Goal: Task Accomplishment & Management: Use online tool/utility

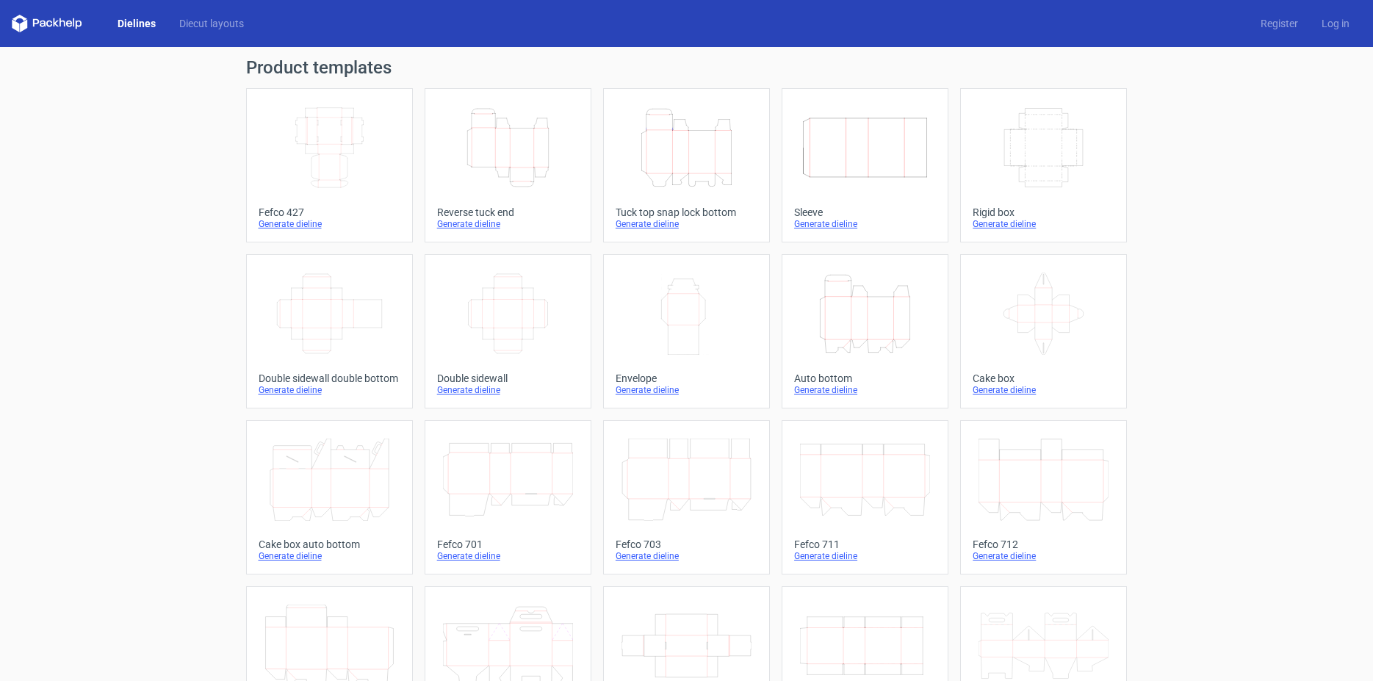
click at [494, 130] on icon "Height Depth Width" at bounding box center [508, 148] width 130 height 82
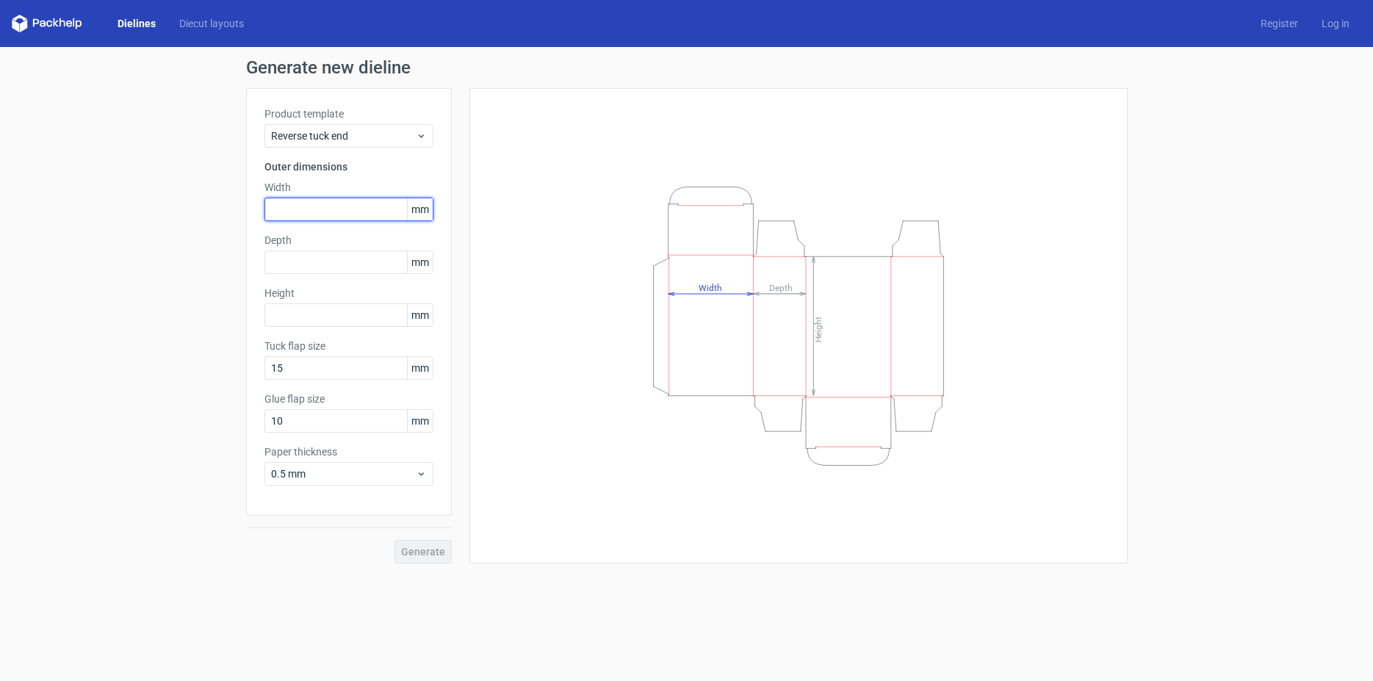
click at [296, 202] on input "text" at bounding box center [348, 210] width 169 height 24
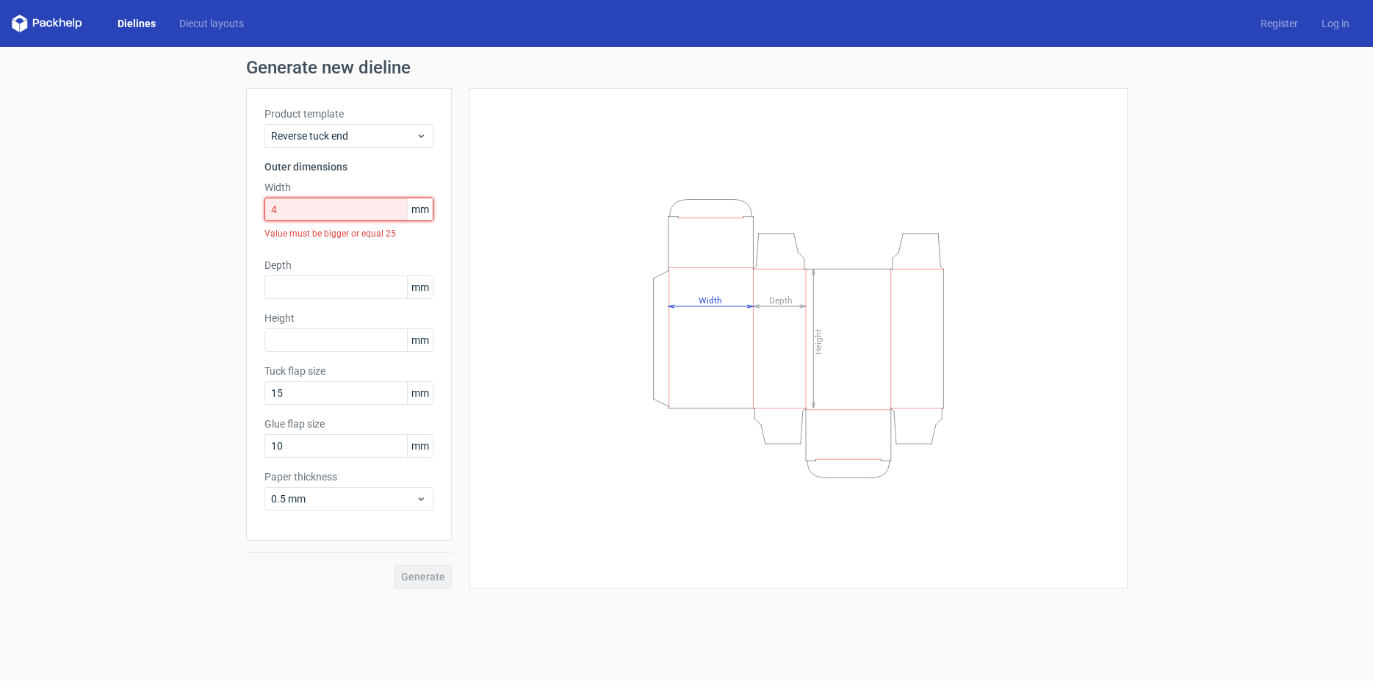
click at [290, 212] on input "4" at bounding box center [348, 210] width 169 height 24
type input "40"
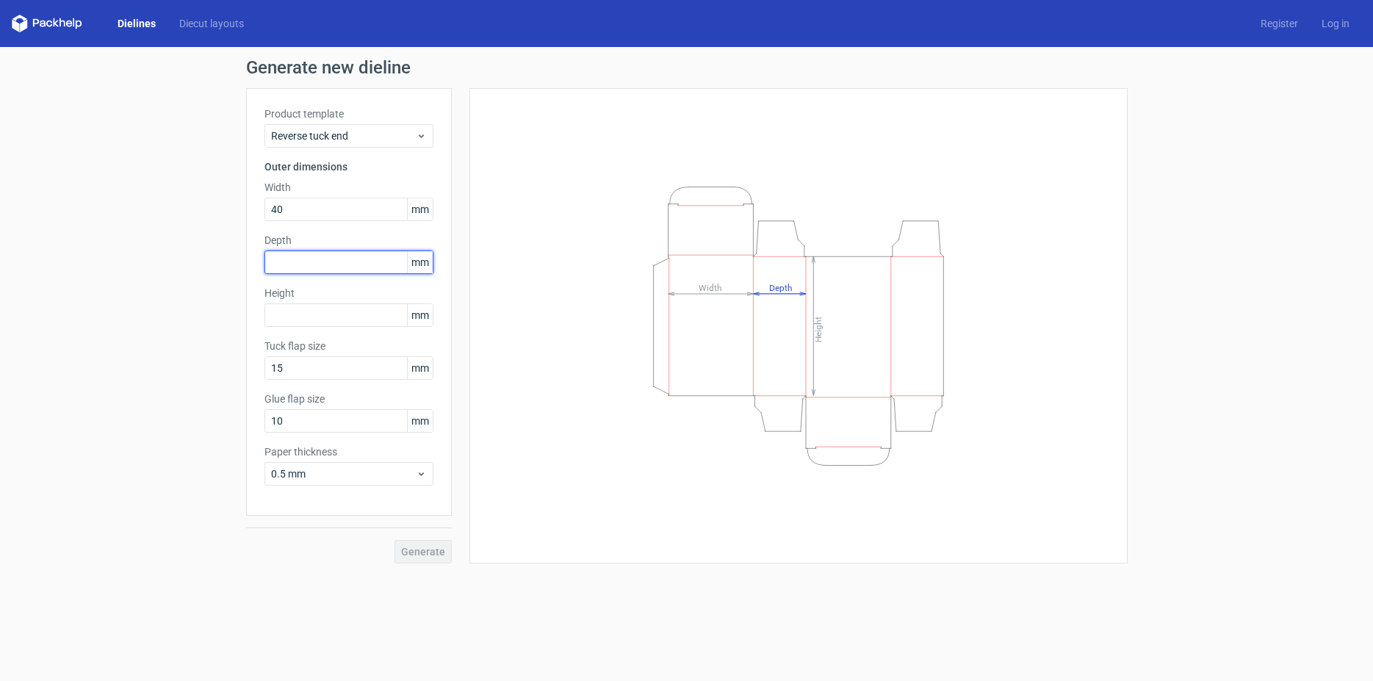
click at [281, 262] on input "text" at bounding box center [348, 262] width 169 height 24
type input "15"
click at [286, 315] on input "text" at bounding box center [348, 315] width 169 height 24
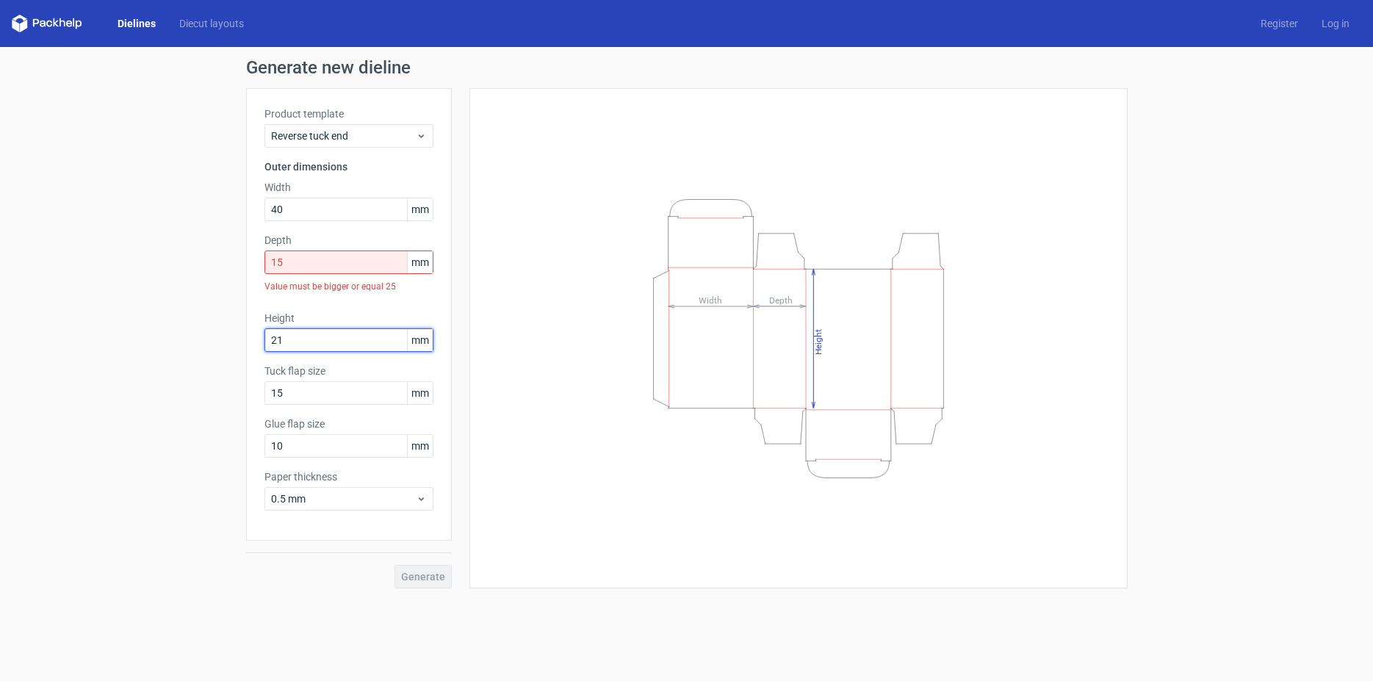
type input "210"
click at [311, 264] on input "15" at bounding box center [348, 262] width 169 height 24
drag, startPoint x: 284, startPoint y: 260, endPoint x: 239, endPoint y: 265, distance: 45.8
click at [264, 265] on input "15" at bounding box center [348, 262] width 169 height 24
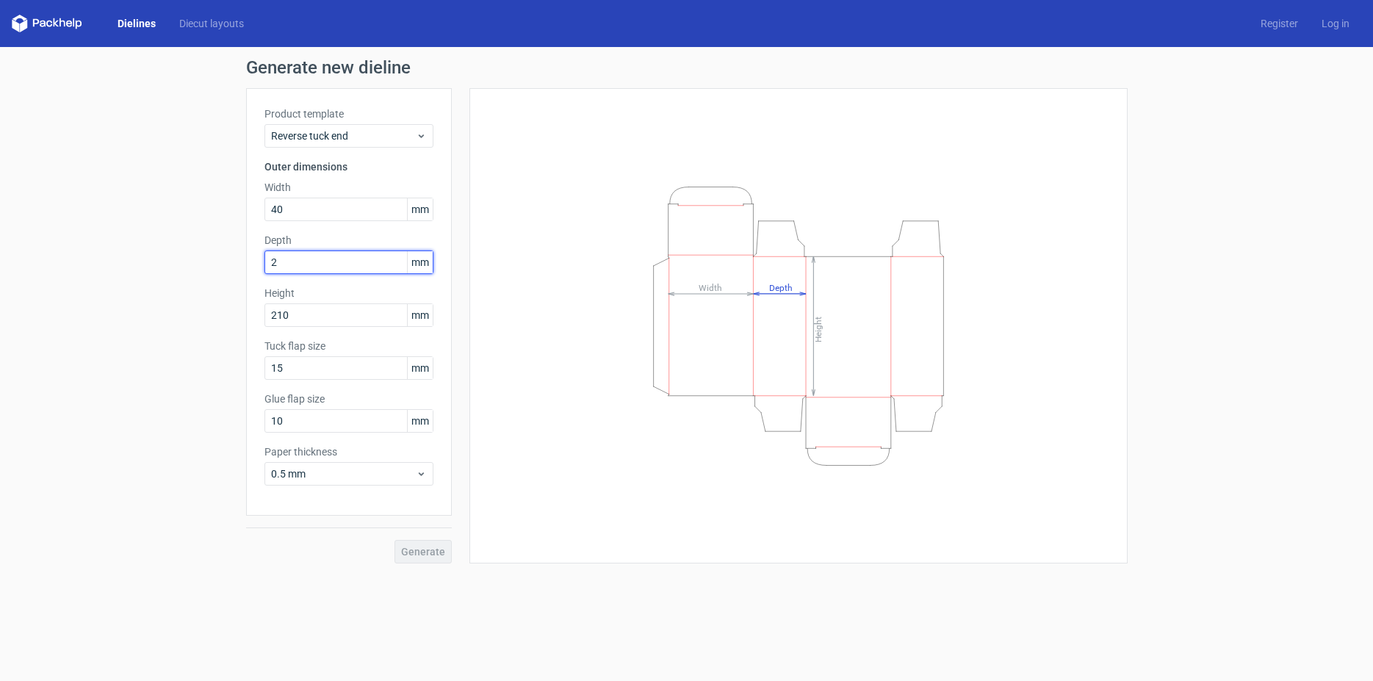
type input "25"
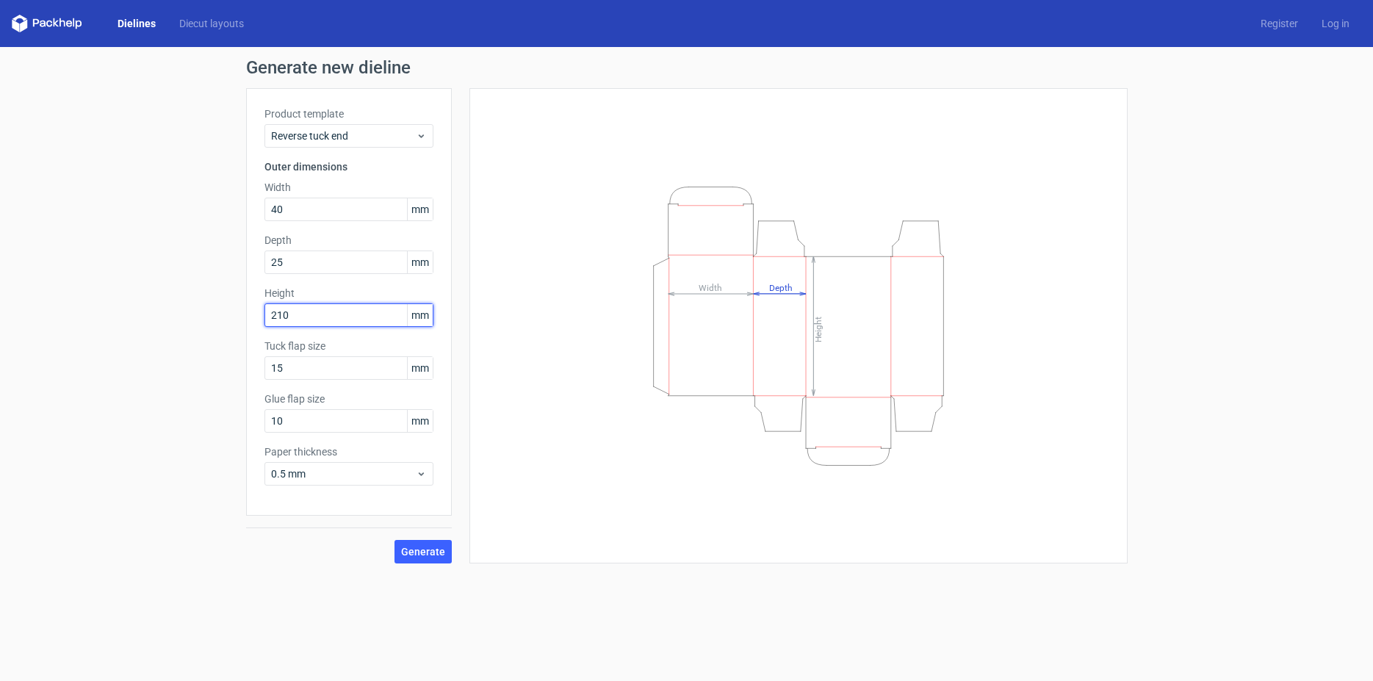
click at [306, 313] on input "210" at bounding box center [348, 315] width 169 height 24
drag, startPoint x: 290, startPoint y: 373, endPoint x: 253, endPoint y: 369, distance: 36.9
click at [264, 369] on input "15" at bounding box center [348, 368] width 169 height 24
type input "10"
drag, startPoint x: 292, startPoint y: 420, endPoint x: 250, endPoint y: 424, distance: 41.3
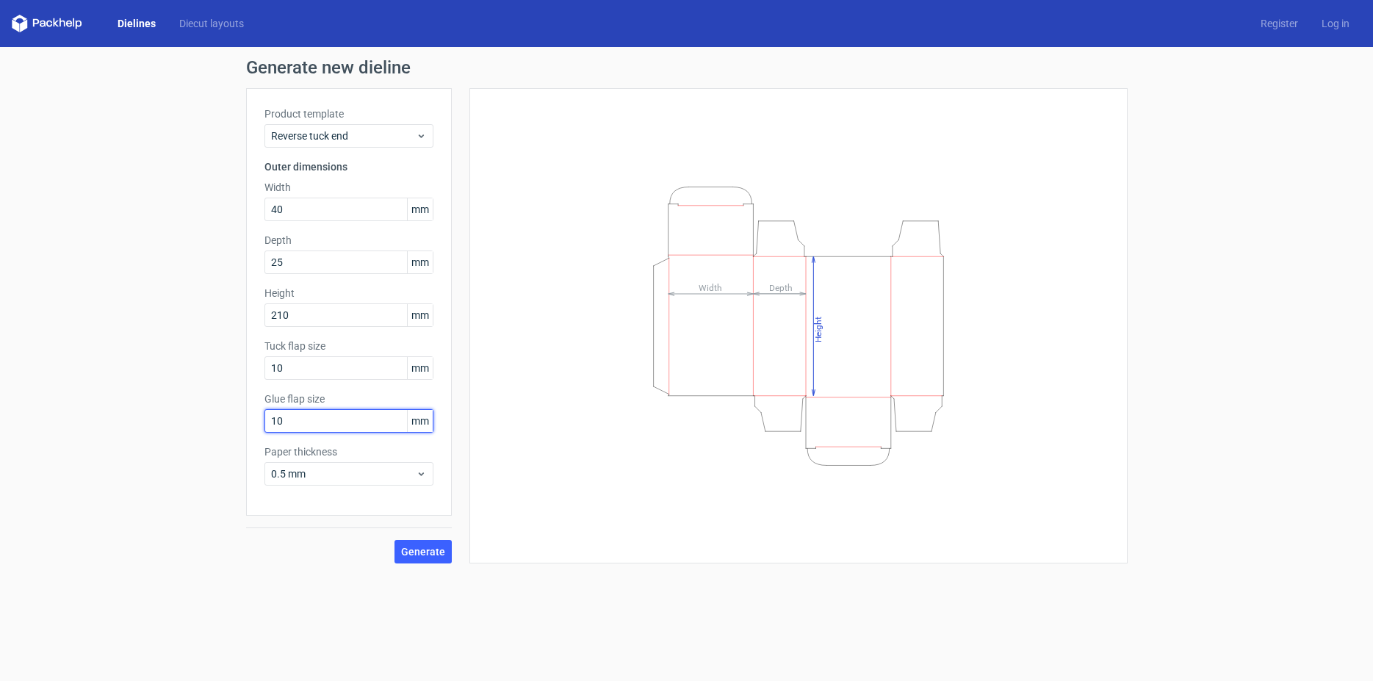
click at [264, 424] on input "10" at bounding box center [348, 421] width 169 height 24
drag, startPoint x: 282, startPoint y: 422, endPoint x: 269, endPoint y: 421, distance: 13.2
click at [269, 421] on input "12" at bounding box center [348, 421] width 169 height 24
type input "10"
drag, startPoint x: 295, startPoint y: 362, endPoint x: 257, endPoint y: 368, distance: 38.6
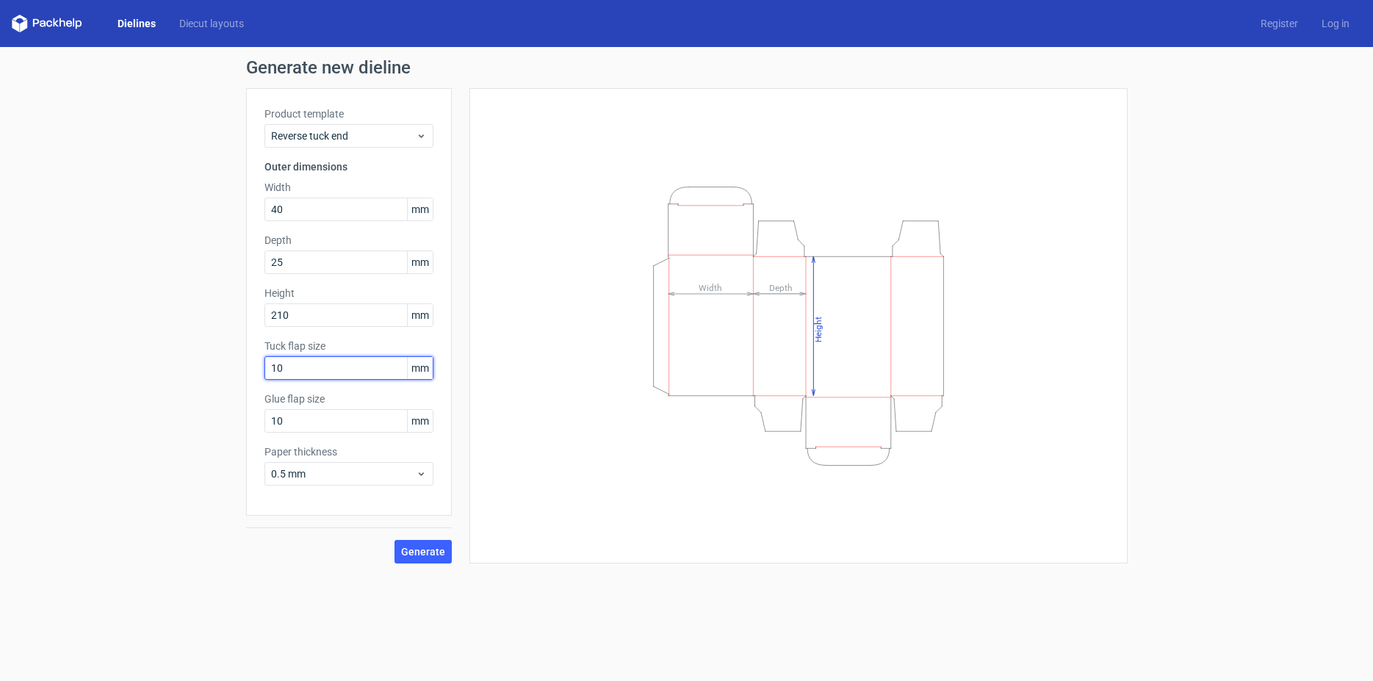
click at [264, 368] on input "10" at bounding box center [348, 368] width 169 height 24
type input "15"
click at [304, 313] on input "210" at bounding box center [348, 315] width 169 height 24
click at [409, 547] on span "Generate" at bounding box center [423, 552] width 44 height 10
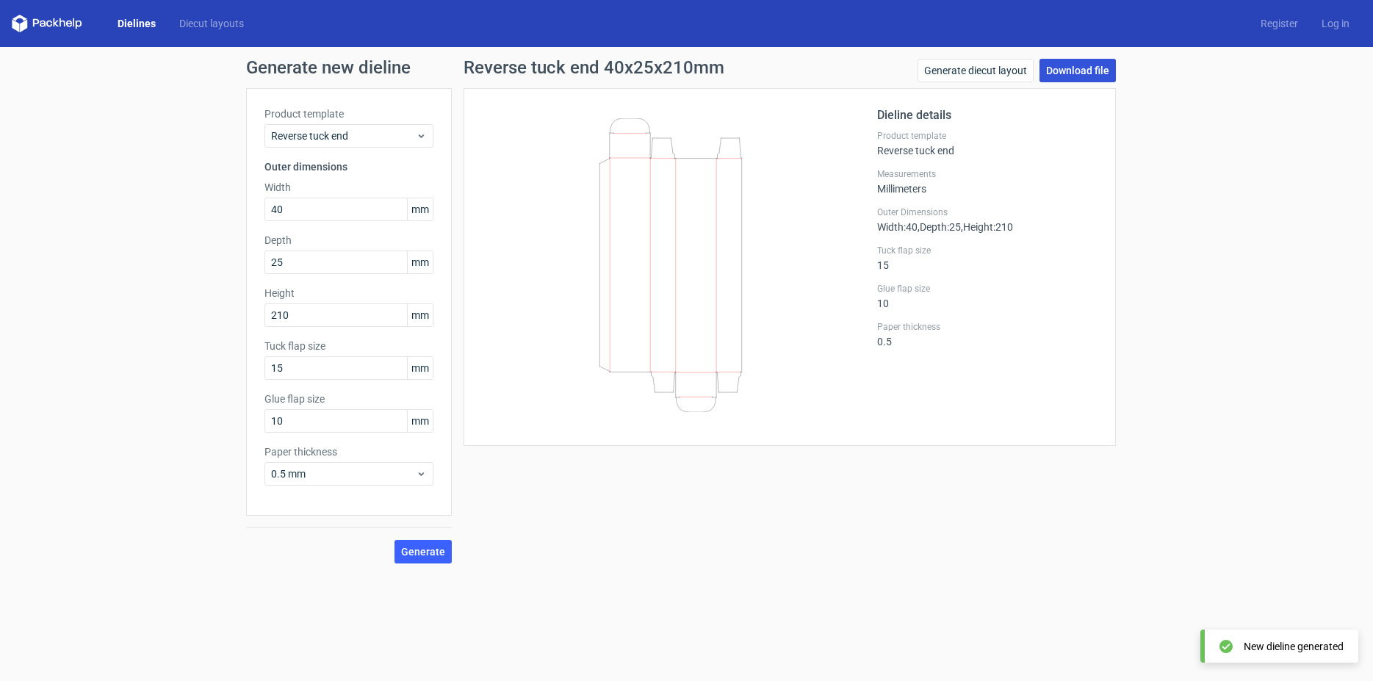
click at [1073, 67] on link "Download file" at bounding box center [1077, 71] width 76 height 24
